Goal: Task Accomplishment & Management: Manage account settings

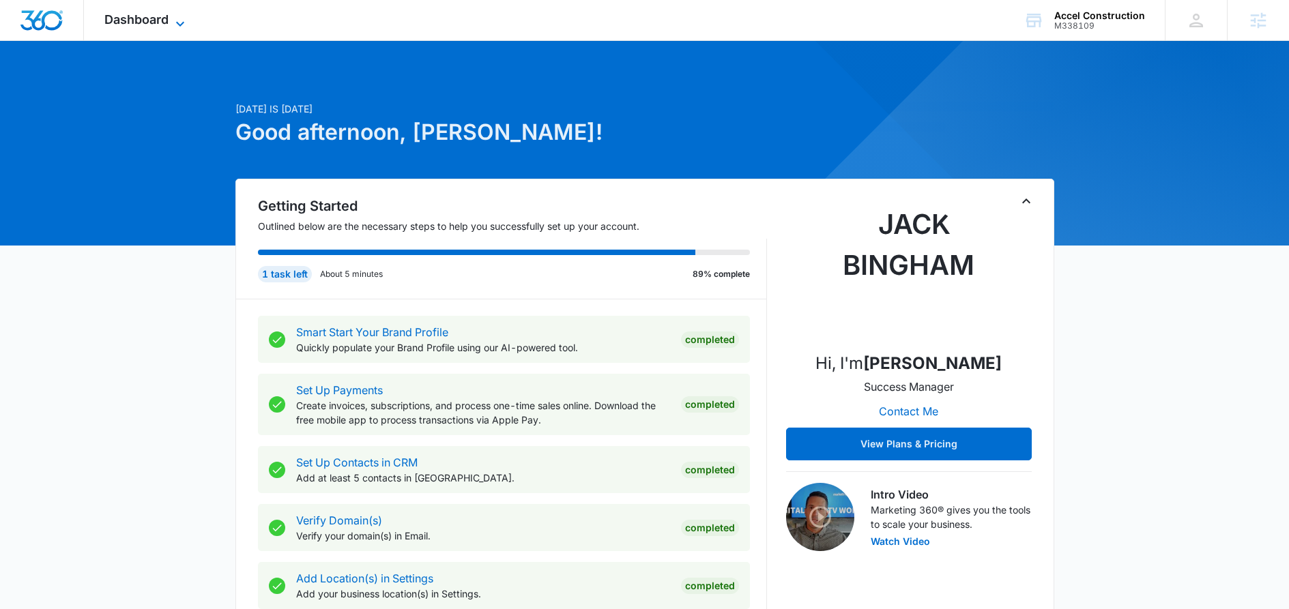
click at [180, 26] on icon at bounding box center [180, 24] width 16 height 16
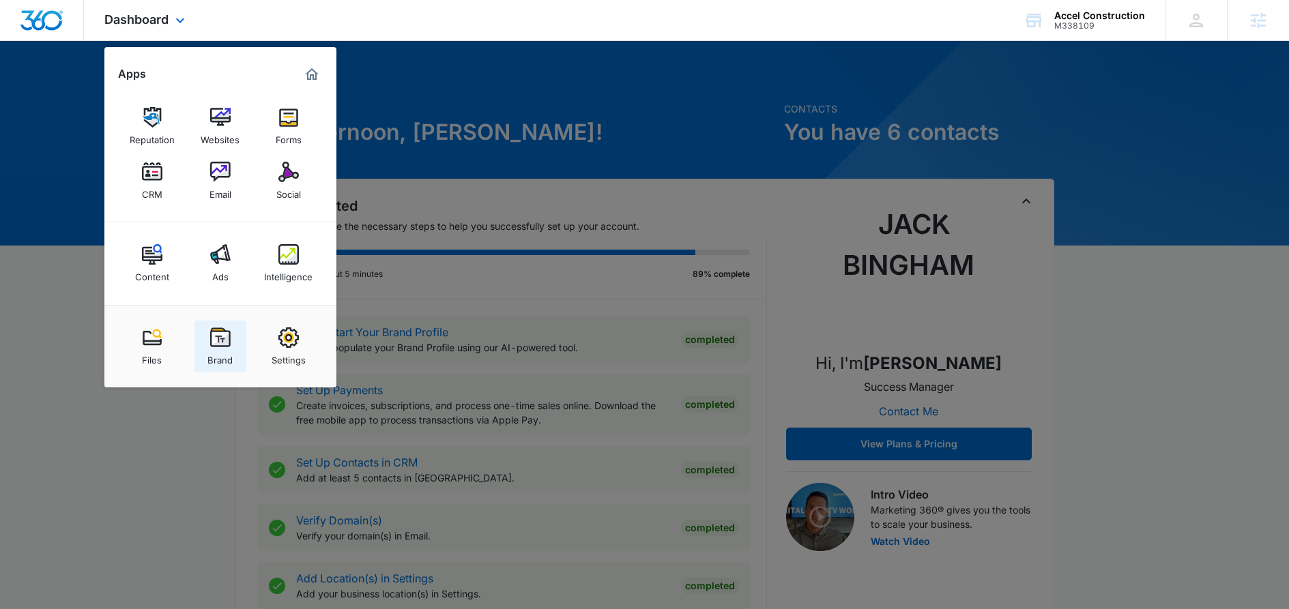
click at [232, 341] on link "Brand" at bounding box center [220, 347] width 52 height 52
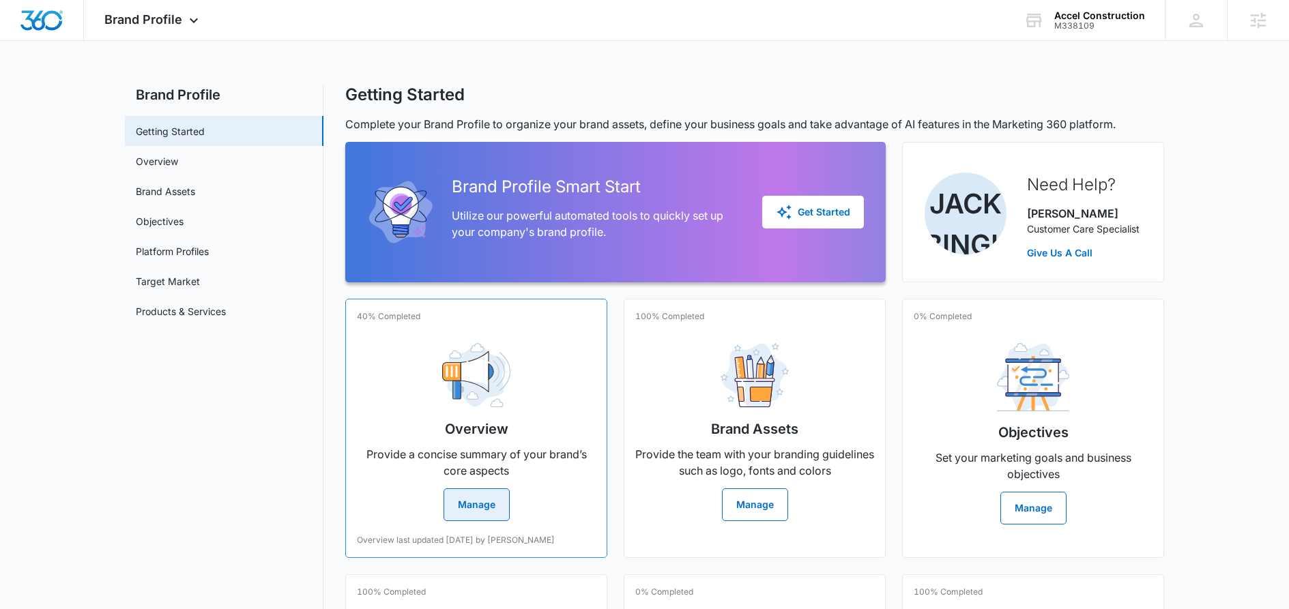
click at [471, 506] on button "Manage" at bounding box center [476, 504] width 66 height 33
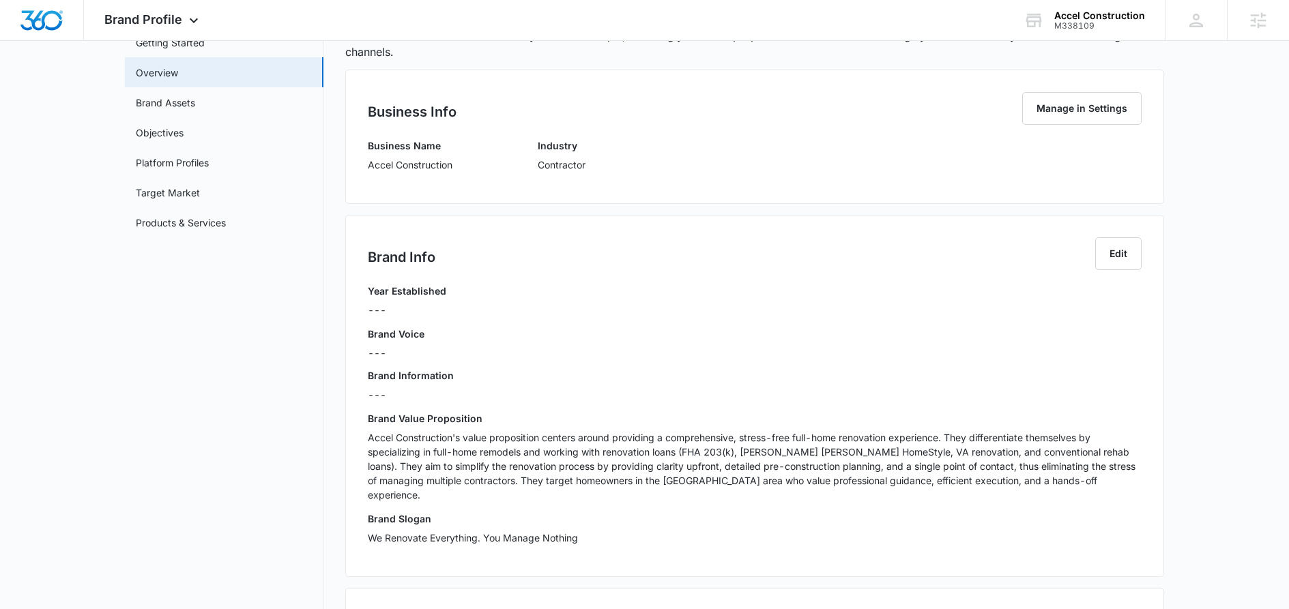
scroll to position [117, 0]
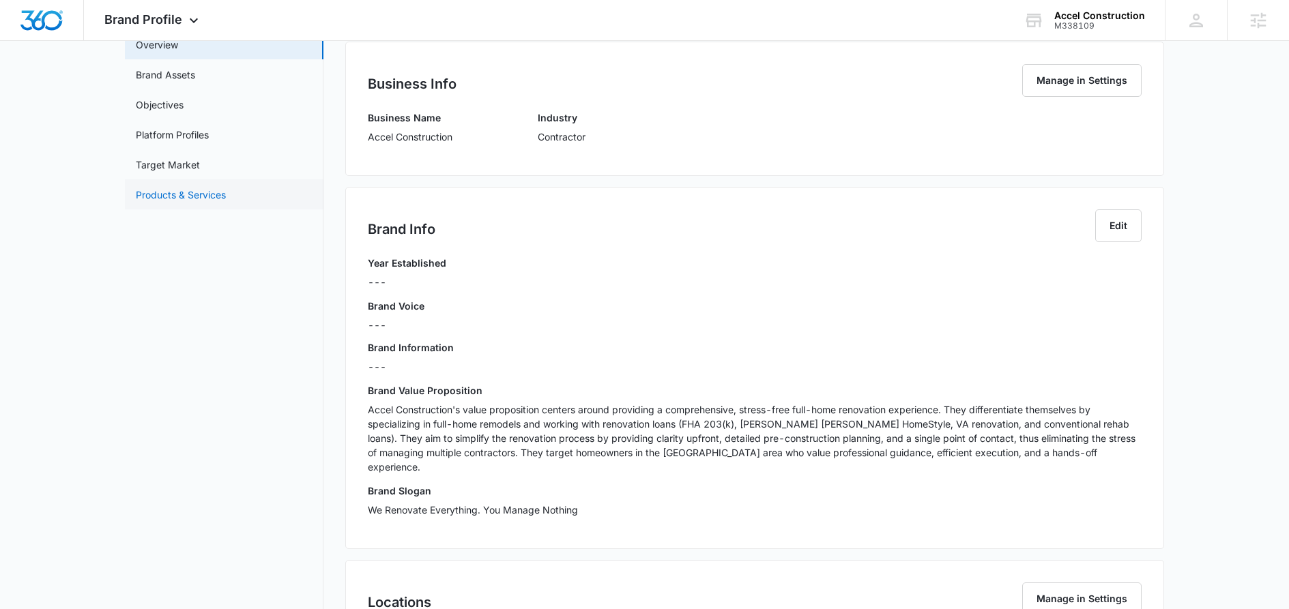
click at [162, 195] on link "Products & Services" at bounding box center [181, 195] width 90 height 14
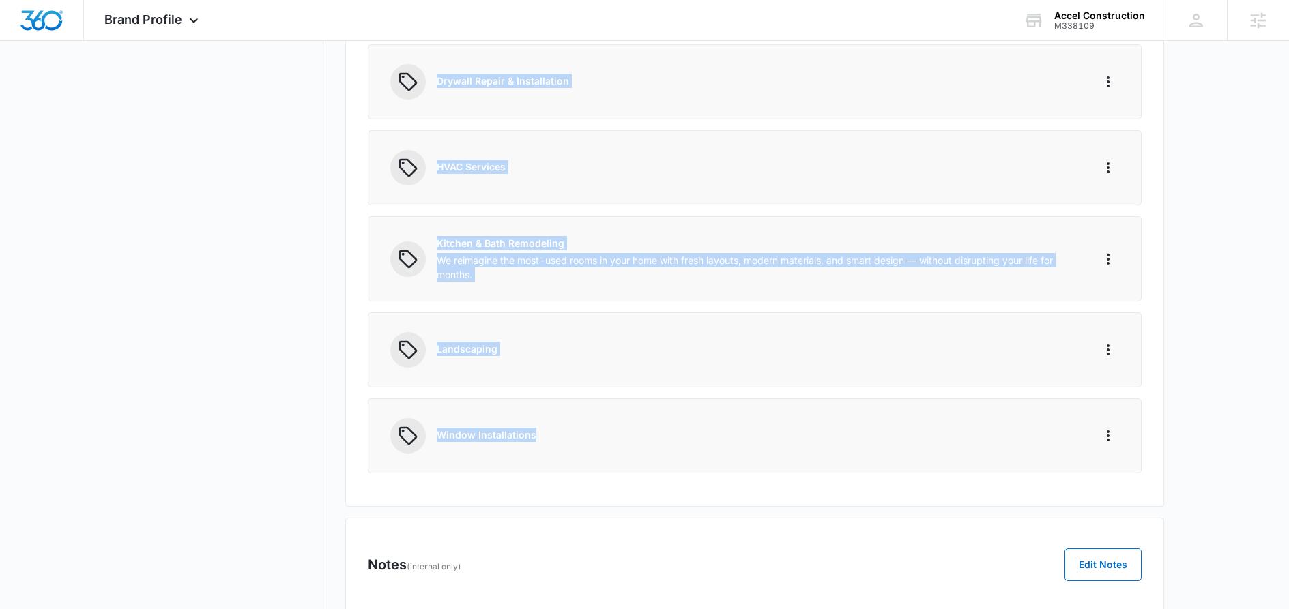
scroll to position [757, 0]
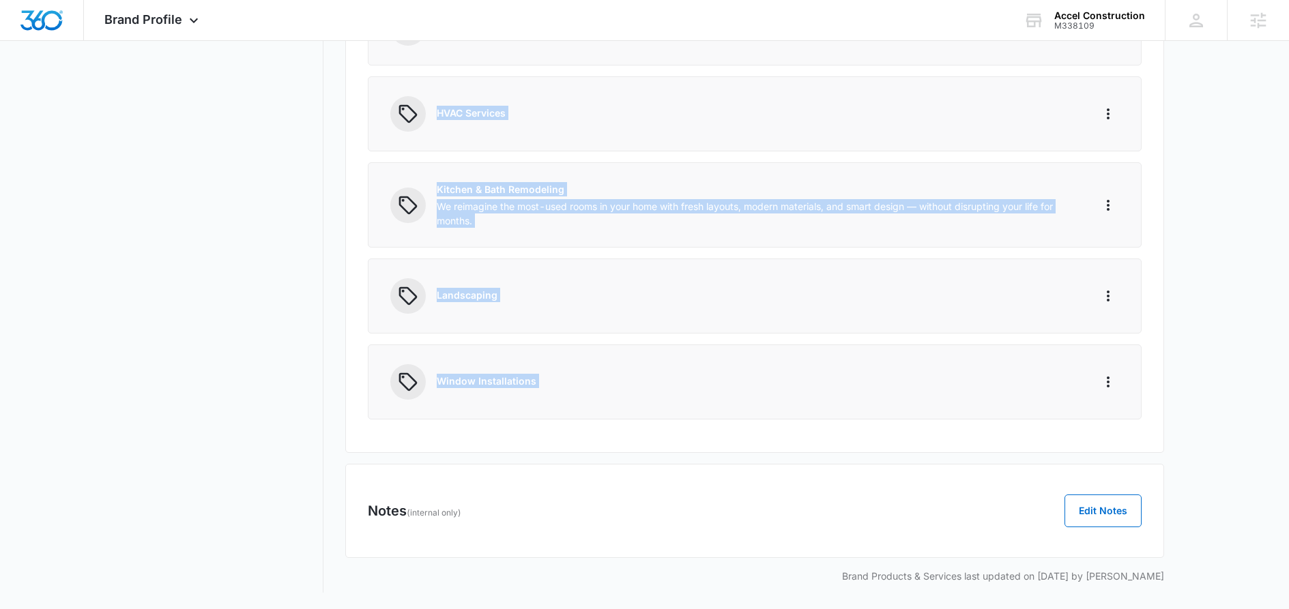
drag, startPoint x: 439, startPoint y: 242, endPoint x: 508, endPoint y: 469, distance: 236.9
copy div "Kitchen Renovations Interior Painting Whether you're prepping to move in or giv…"
